Goal: Task Accomplishment & Management: Manage account settings

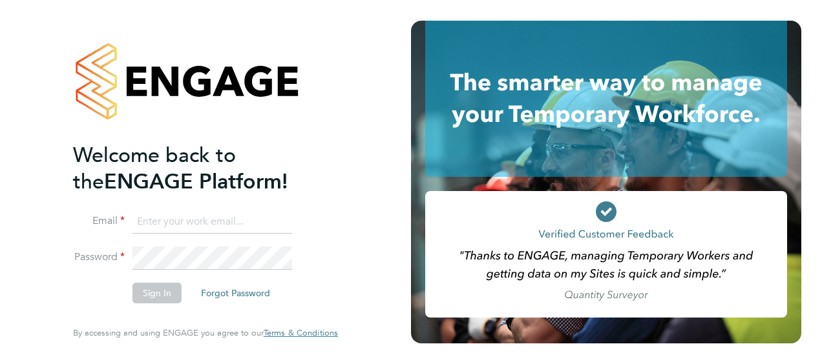
type input "[EMAIL_ADDRESS][PERSON_NAME][DOMAIN_NAME]"
click at [96, 297] on li "Sign In Forgot Password" at bounding box center [199, 300] width 252 height 34
click at [145, 295] on button "Sign In" at bounding box center [156, 293] width 49 height 21
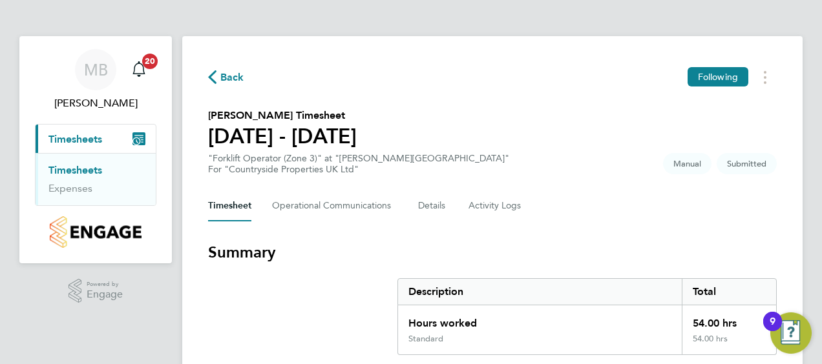
click at [253, 313] on section "Summary Description Total Hours worked 54.00 hrs Standard 54.00 hrs" at bounding box center [492, 298] width 569 height 113
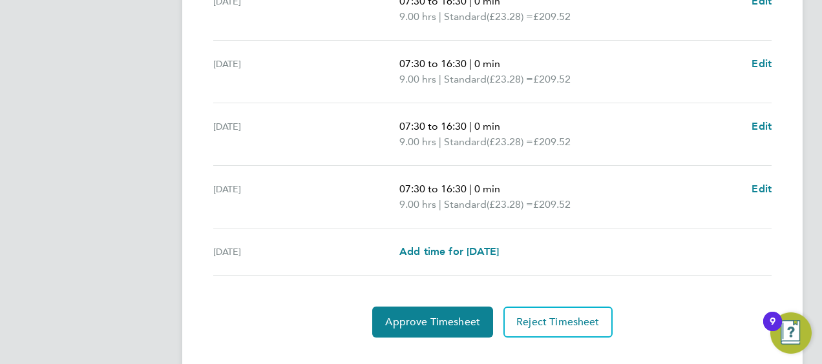
scroll to position [592, 0]
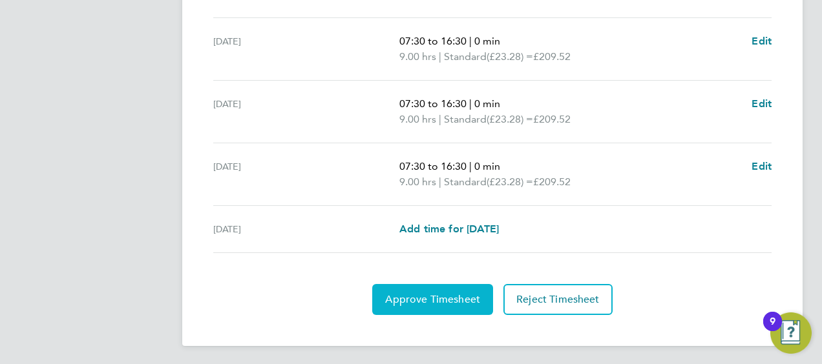
click at [410, 305] on button "Approve Timesheet" at bounding box center [432, 299] width 121 height 31
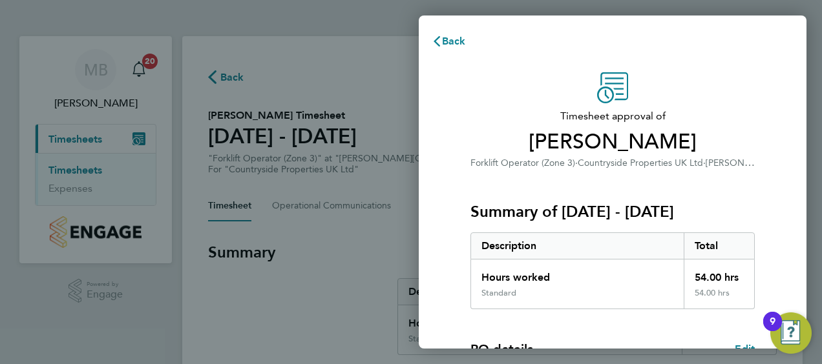
click at [454, 269] on div "Timesheet approval of Darren Poole Forklift Operator (Zone 3) · Countryside Pro…" at bounding box center [613, 330] width 388 height 547
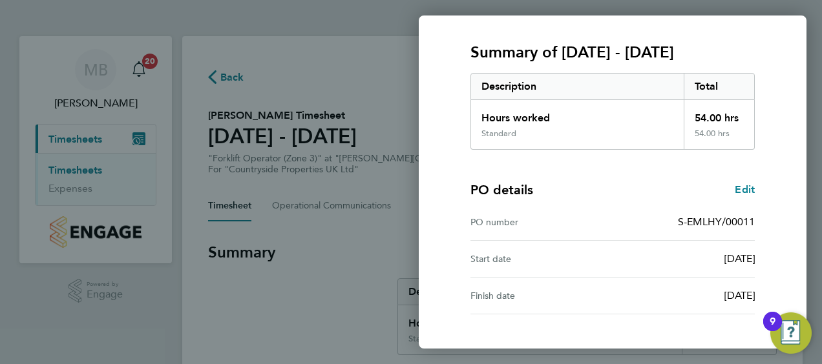
scroll to position [253, 0]
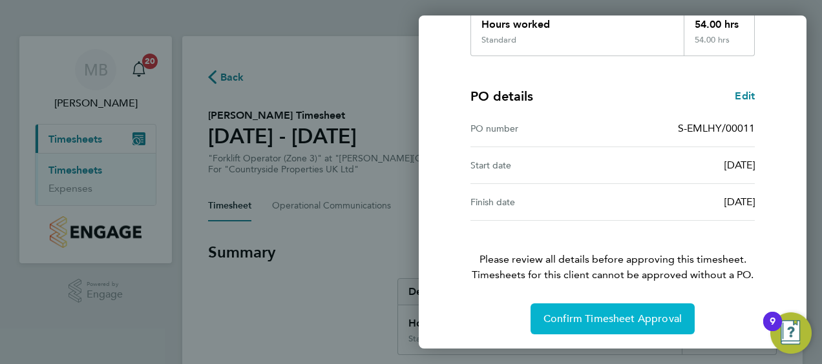
click at [594, 313] on span "Confirm Timesheet Approval" at bounding box center [612, 319] width 138 height 13
